Goal: Complete application form: Complete application form

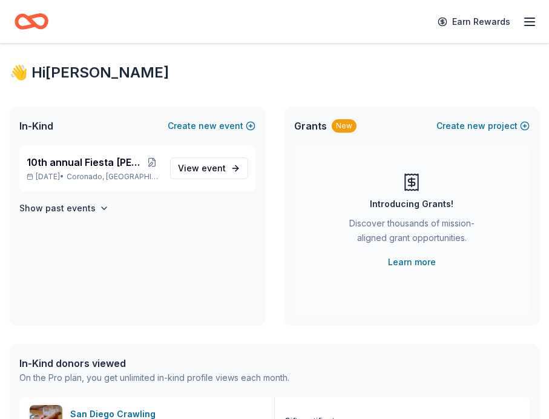
click at [527, 15] on icon "button" at bounding box center [529, 22] width 15 height 15
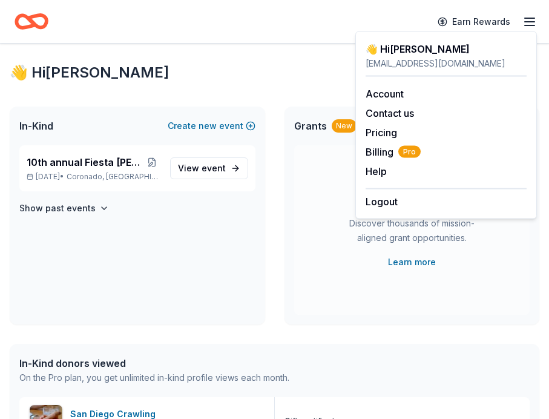
click at [362, 38] on div "👋 Hi [PERSON_NAME][EMAIL_ADDRESS][DOMAIN_NAME] Account Contact us Pricing Billi…" at bounding box center [445, 125] width 181 height 188
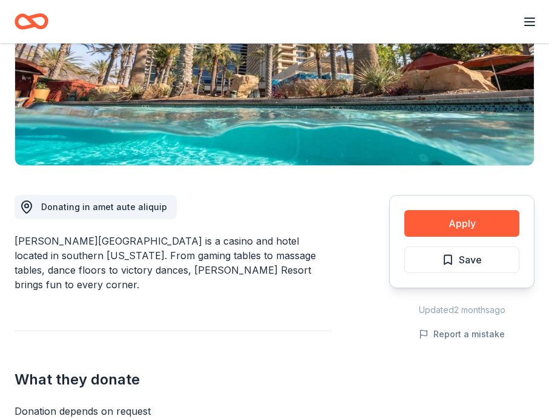
scroll to position [203, 0]
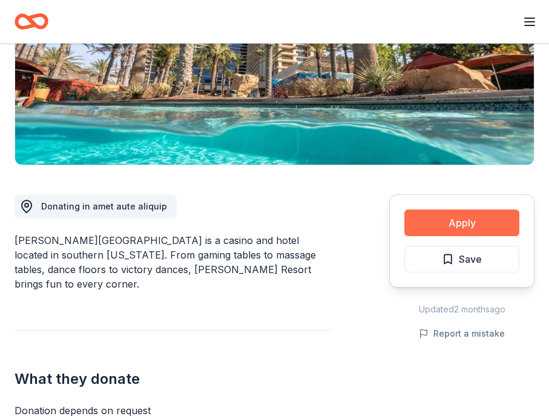
click at [416, 220] on button "Apply" at bounding box center [461, 222] width 115 height 27
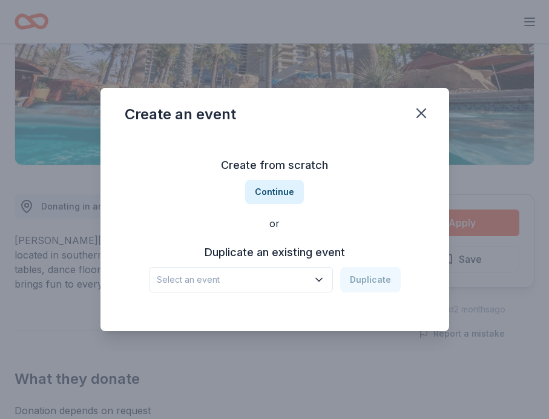
click at [319, 275] on icon "button" at bounding box center [319, 279] width 12 height 12
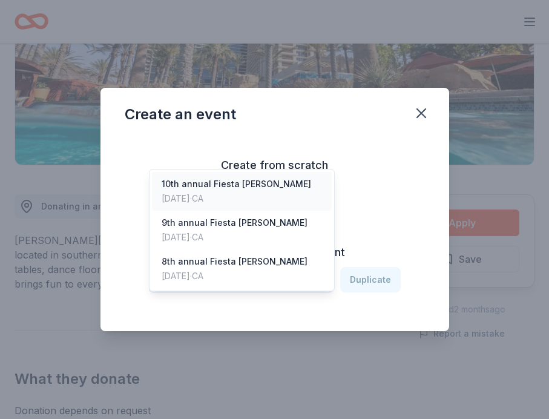
click at [192, 177] on div "10th annual Fiesta [PERSON_NAME]" at bounding box center [236, 184] width 149 height 15
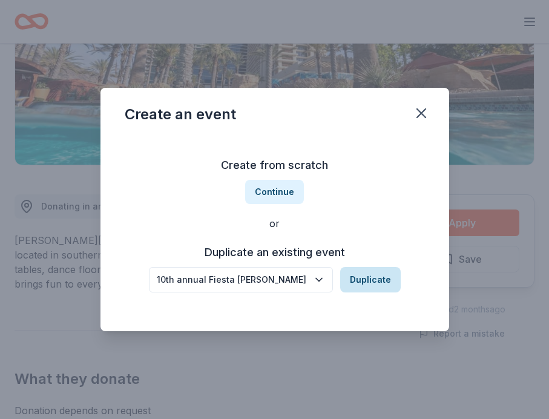
click at [363, 279] on button "Duplicate" at bounding box center [370, 279] width 60 height 25
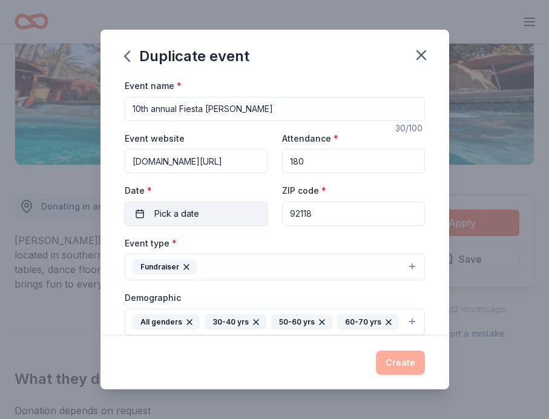
click at [181, 207] on span "Pick a date" at bounding box center [176, 213] width 45 height 15
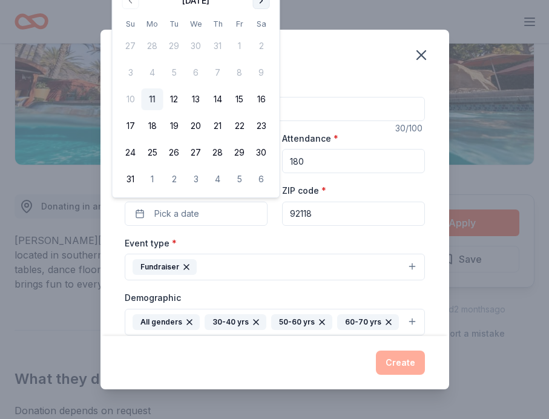
click at [261, 1] on button "Go to next month" at bounding box center [261, 0] width 17 height 17
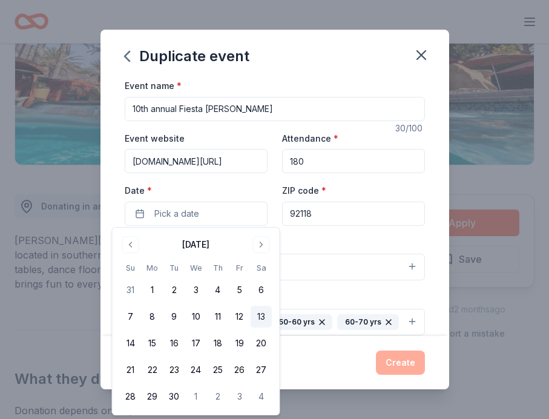
click at [260, 313] on button "13" at bounding box center [261, 316] width 22 height 22
click at [326, 358] on div "Create" at bounding box center [275, 362] width 300 height 24
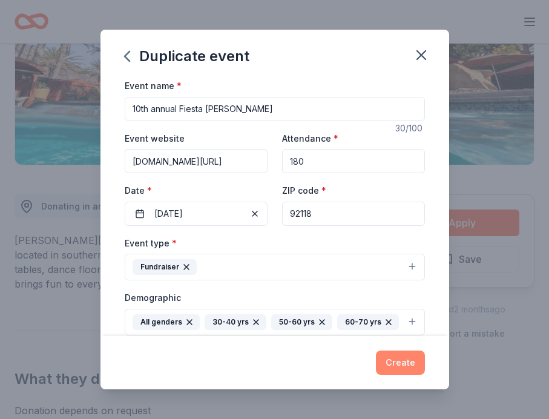
click at [398, 361] on button "Create" at bounding box center [400, 362] width 49 height 24
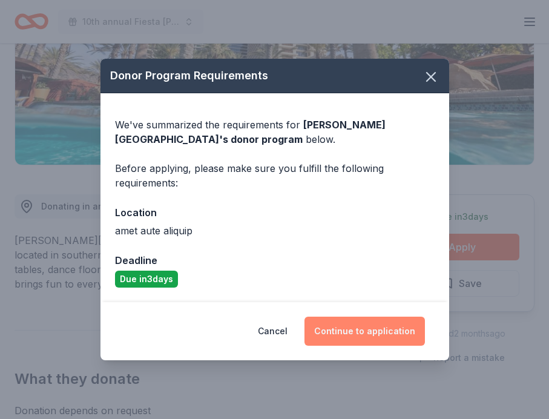
click at [350, 330] on button "Continue to application" at bounding box center [364, 330] width 120 height 29
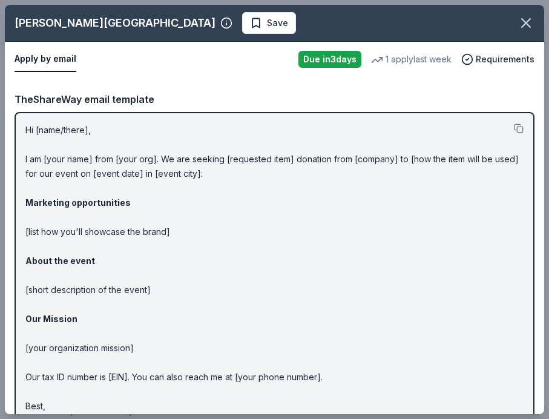
click at [80, 128] on p "Hi [name/there], I am [your name] from [your org]. We are seeking [requested it…" at bounding box center [274, 275] width 498 height 305
click at [87, 135] on p "Hi [name/there], I am [your name] from [your org]. We are seeking [requested it…" at bounding box center [274, 275] width 498 height 305
drag, startPoint x: 26, startPoint y: 129, endPoint x: 88, endPoint y: 369, distance: 248.1
click at [88, 369] on p "Hi [name/there], I am [your name] from [your org]. We are seeking [requested it…" at bounding box center [274, 275] width 498 height 305
drag, startPoint x: 24, startPoint y: 126, endPoint x: 96, endPoint y: 234, distance: 129.4
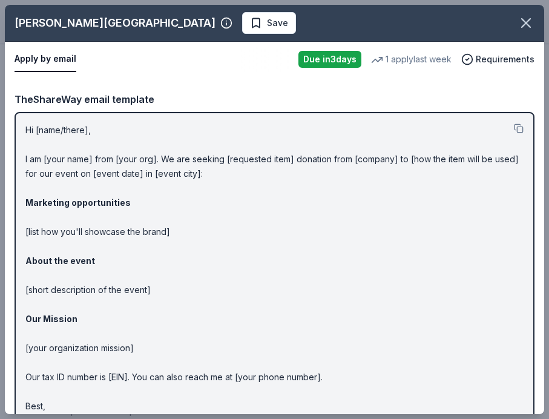
click at [96, 234] on div "Hi [name/there], I am [your name] from [your org]. We are seeking [requested it…" at bounding box center [275, 275] width 520 height 327
click at [38, 55] on button "Apply by email" at bounding box center [46, 59] width 62 height 25
click at [45, 57] on button "Apply by email" at bounding box center [46, 59] width 62 height 25
click at [92, 129] on p "Hi [name/there], I am [your name] from [your org]. We are seeking [requested it…" at bounding box center [274, 275] width 498 height 305
click at [79, 128] on p "Hi [name/there], I am [your name] from [your org]. We are seeking [requested it…" at bounding box center [274, 275] width 498 height 305
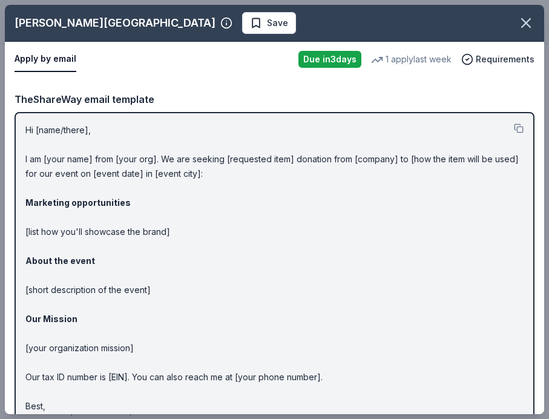
click at [60, 54] on button "Apply by email" at bounding box center [46, 59] width 62 height 25
click at [309, 60] on div "Due [DATE]" at bounding box center [329, 59] width 63 height 17
click at [409, 59] on div "1 apply last week" at bounding box center [411, 59] width 80 height 15
click at [506, 57] on span "Requirements" at bounding box center [504, 59] width 59 height 15
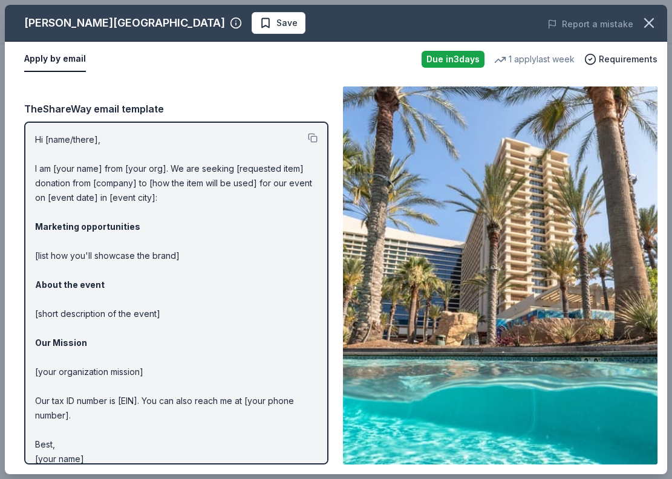
click at [84, 28] on div "[PERSON_NAME][GEOGRAPHIC_DATA]" at bounding box center [124, 22] width 201 height 19
click at [59, 59] on button "Apply by email" at bounding box center [55, 59] width 62 height 25
click at [41, 56] on button "Apply by email" at bounding box center [55, 59] width 62 height 25
